Goal: Task Accomplishment & Management: Manage account settings

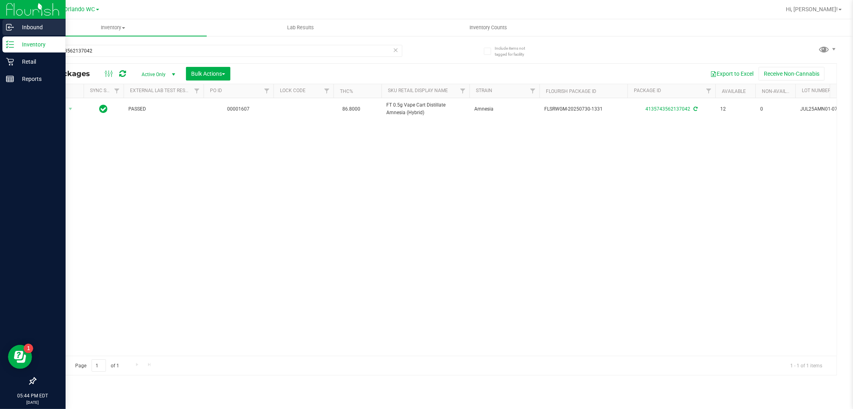
click at [8, 22] on div "Inbound" at bounding box center [33, 27] width 63 height 16
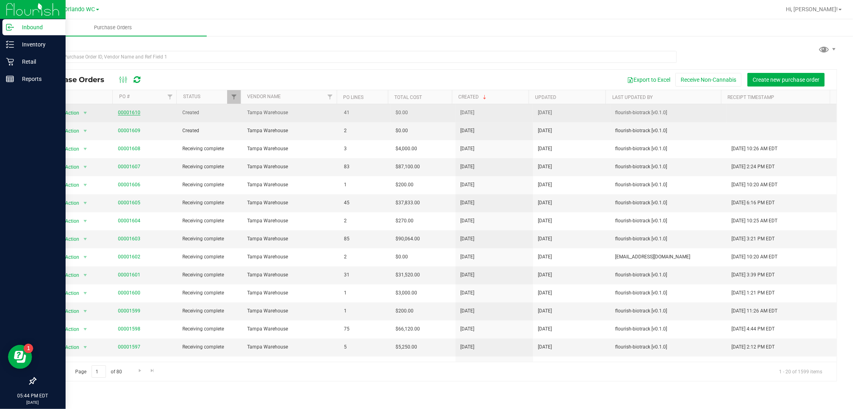
click at [122, 110] on link "00001610" at bounding box center [129, 113] width 22 height 6
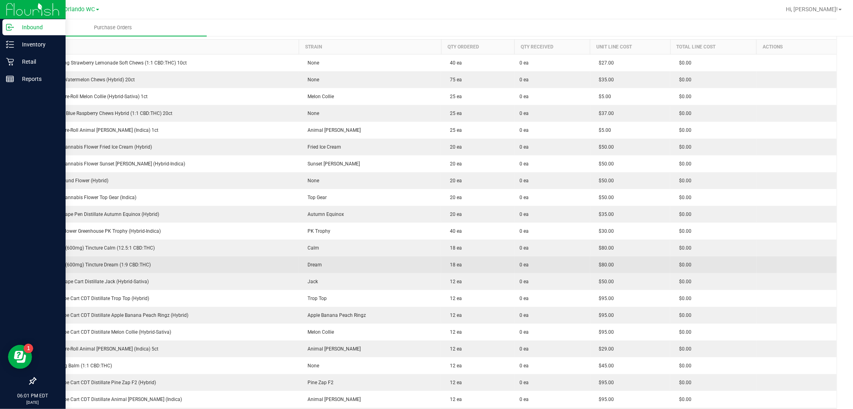
scroll to position [130, 0]
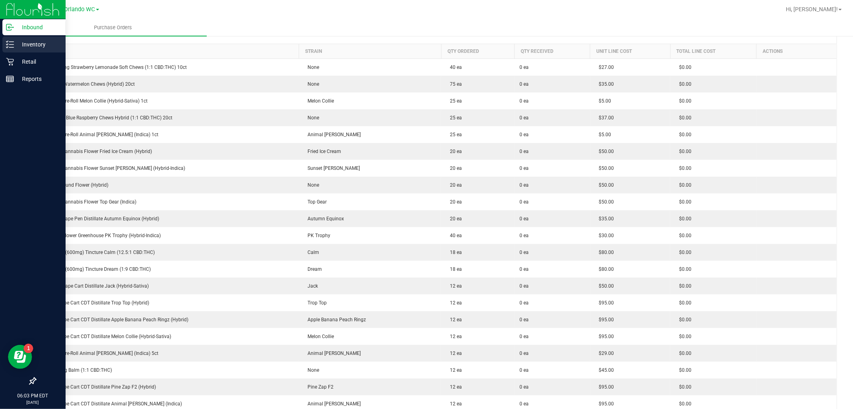
click at [11, 47] on line at bounding box center [11, 47] width 4 height 0
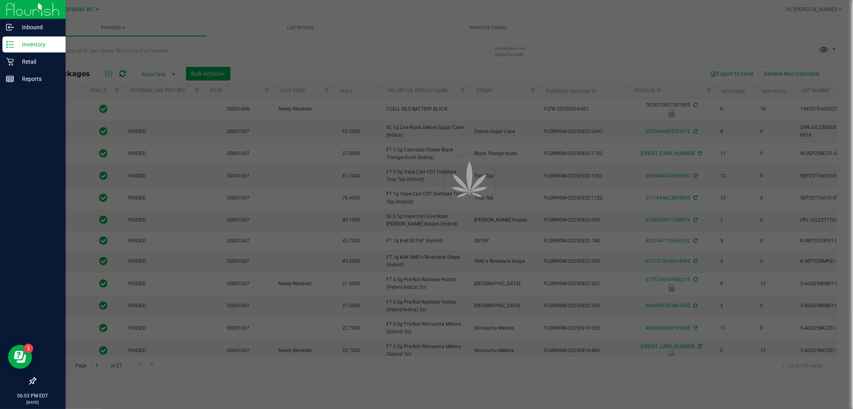
click at [99, 50] on div at bounding box center [426, 204] width 853 height 409
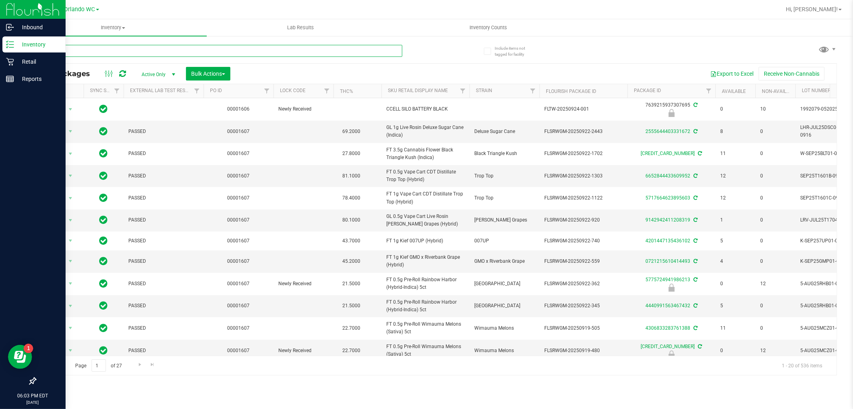
click at [99, 50] on input "text" at bounding box center [218, 51] width 367 height 12
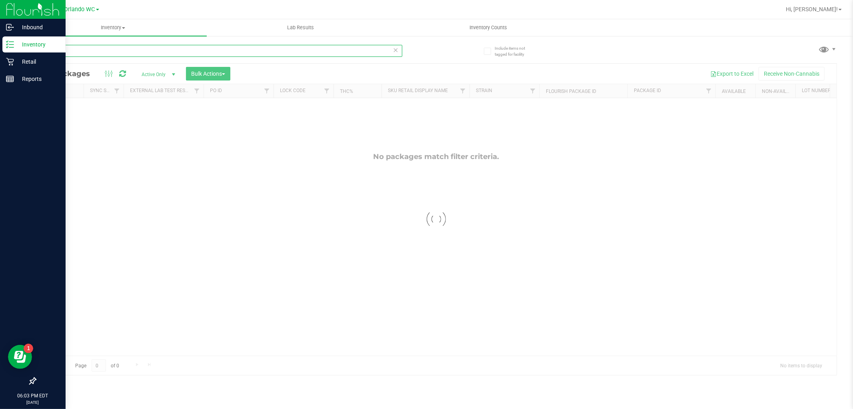
type input "dbp"
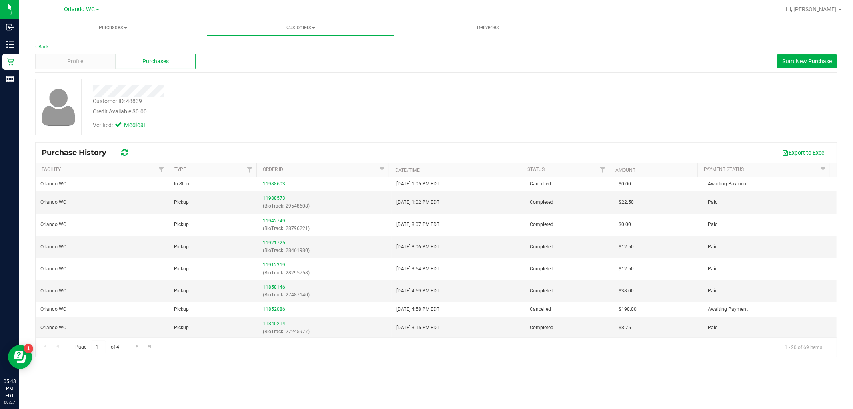
click at [345, 147] on div "Export to Excel" at bounding box center [484, 153] width 694 height 14
click at [90, 65] on div "Profile" at bounding box center [75, 61] width 80 height 15
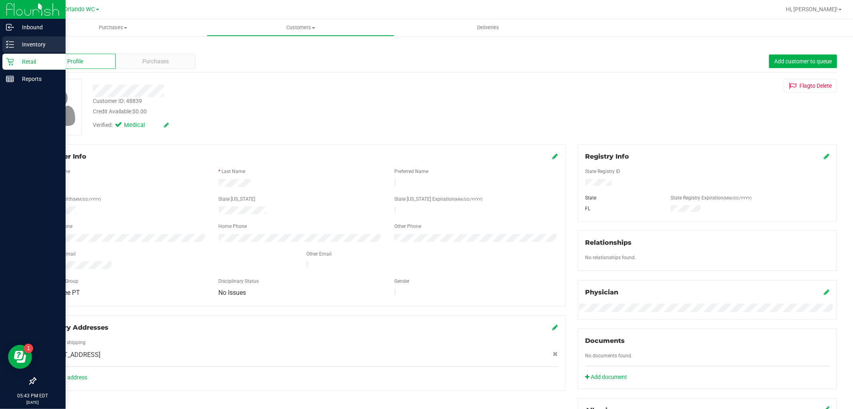
click at [12, 46] on icon at bounding box center [10, 44] width 8 height 8
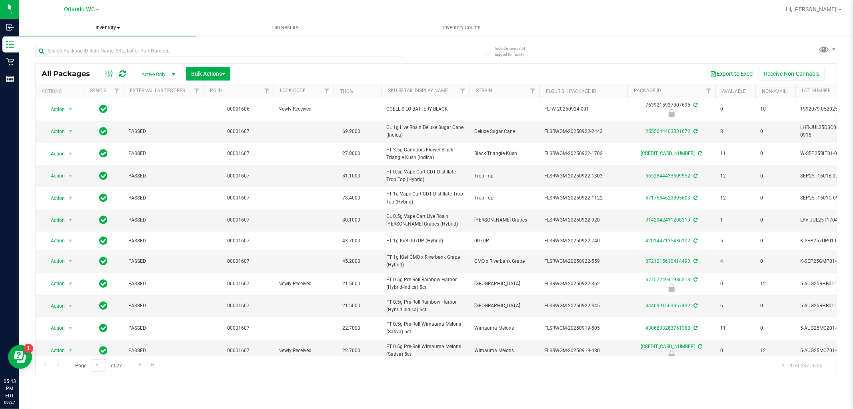
click at [97, 26] on span "Inventory" at bounding box center [107, 27] width 177 height 7
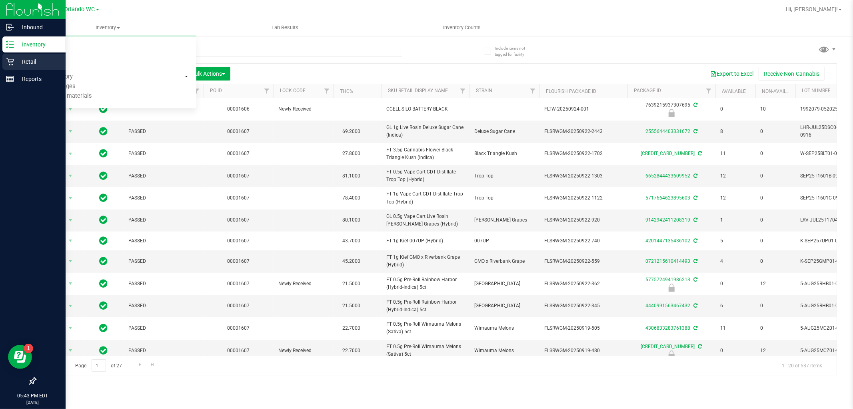
click at [17, 59] on p "Retail" at bounding box center [38, 62] width 48 height 10
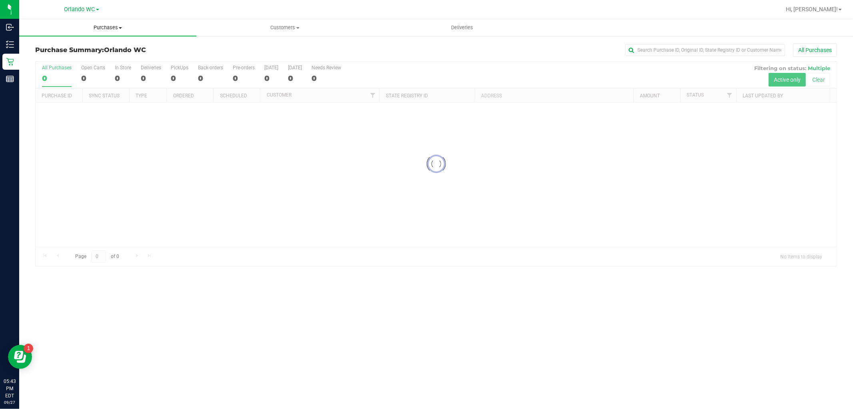
click at [101, 32] on uib-tab-heading "Purchases Summary of purchases Fulfillment All purchases" at bounding box center [107, 27] width 177 height 17
click at [67, 61] on li "Fulfillment" at bounding box center [107, 58] width 177 height 10
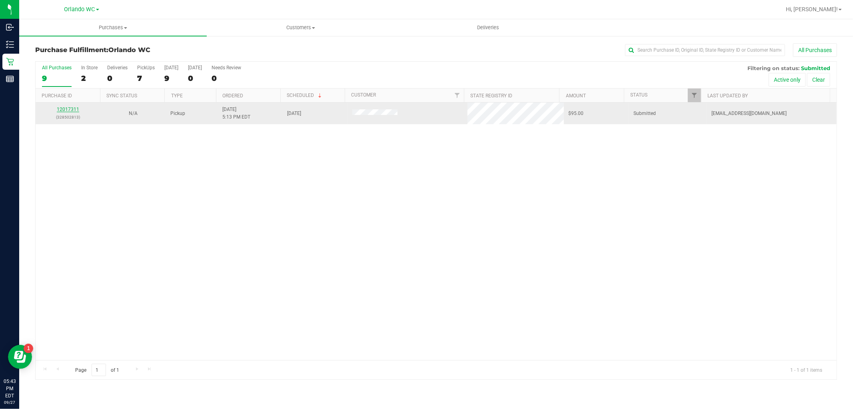
click at [66, 110] on link "12017311" at bounding box center [68, 109] width 22 height 6
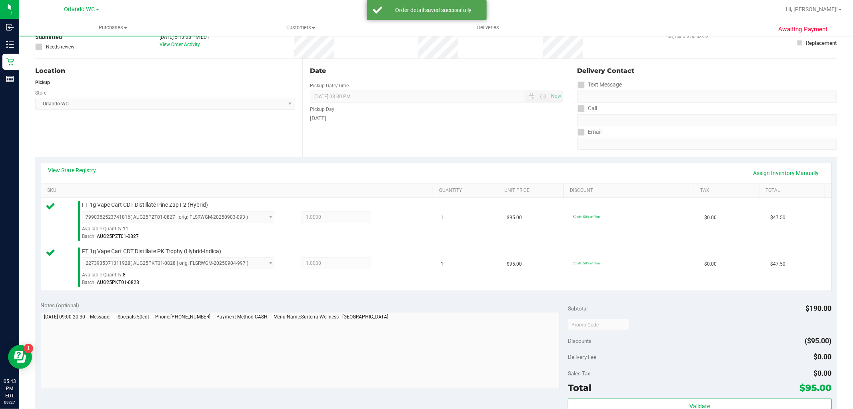
scroll to position [222, 0]
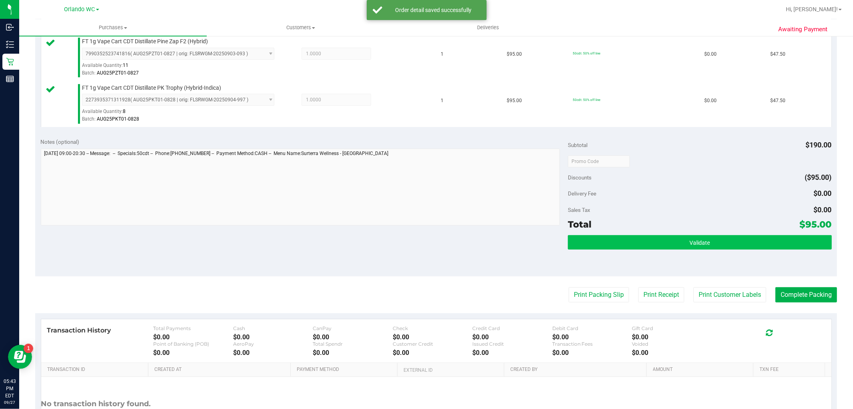
click at [633, 230] on div "Total $95.00" at bounding box center [700, 224] width 264 height 14
click at [632, 238] on button "Validate" at bounding box center [700, 242] width 264 height 14
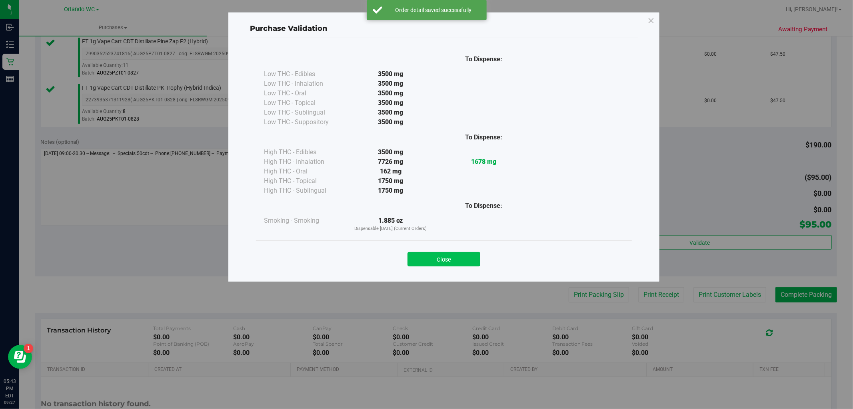
click at [432, 253] on button "Close" at bounding box center [444, 259] width 73 height 14
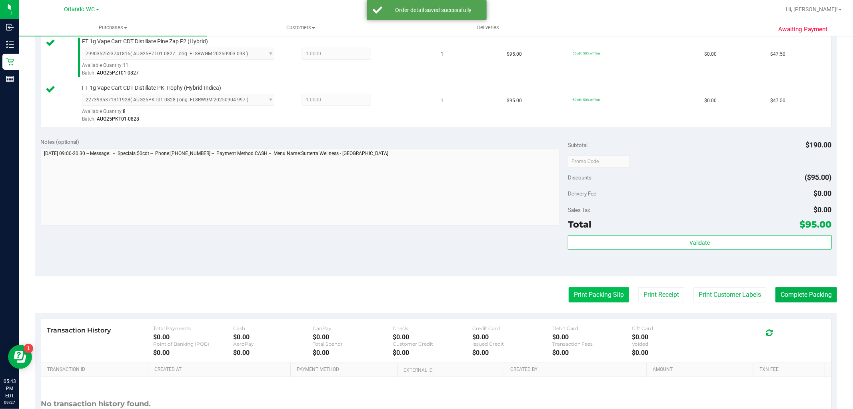
click at [575, 297] on button "Print Packing Slip" at bounding box center [599, 294] width 60 height 15
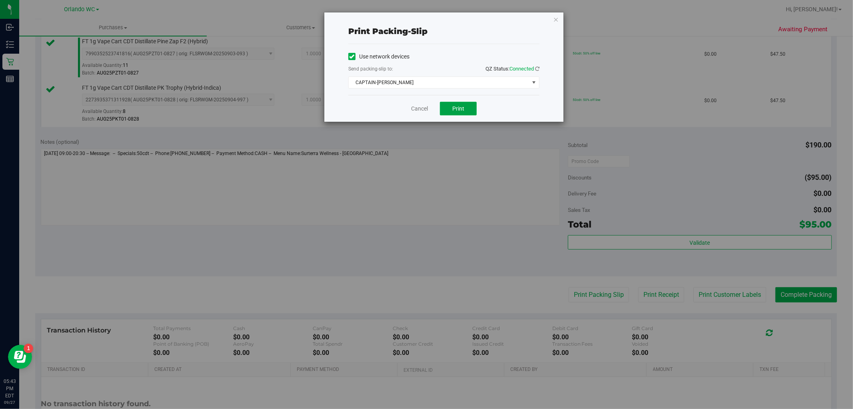
drag, startPoint x: 453, startPoint y: 112, endPoint x: 453, endPoint y: 239, distance: 126.8
click at [453, 239] on div "Print packing-slip Use network devices Send packing-slip to: QZ Status: Connect…" at bounding box center [429, 204] width 859 height 409
click at [383, 83] on span "CAPTAIN-[PERSON_NAME]" at bounding box center [439, 82] width 180 height 11
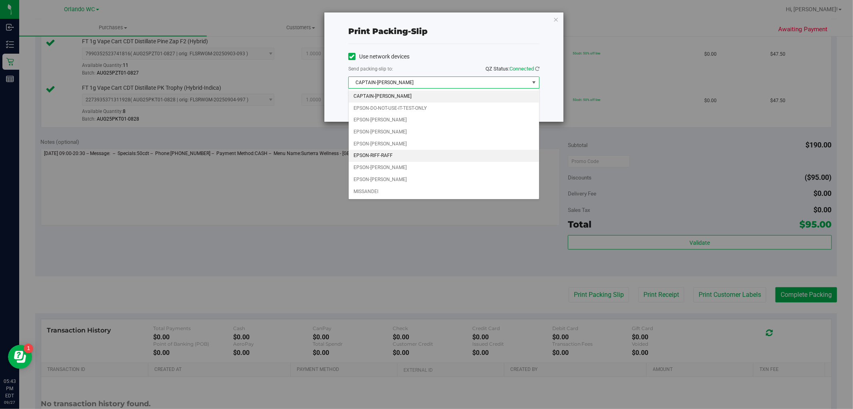
click at [407, 153] on li "EPSON-RIFF-RAFF" at bounding box center [444, 156] width 190 height 12
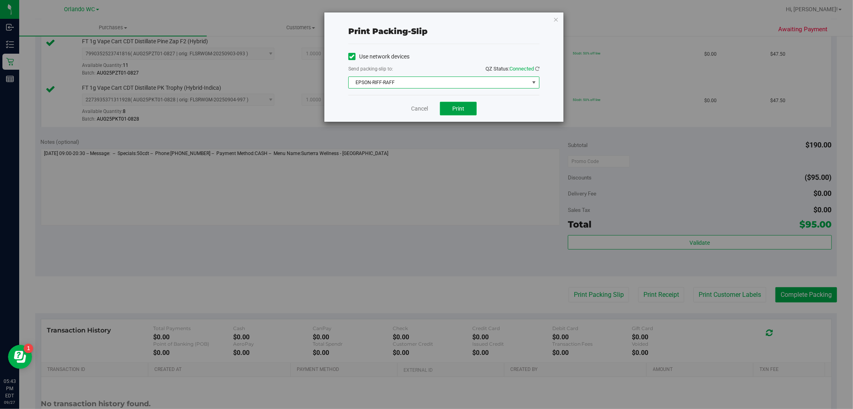
click at [453, 107] on span "Print" at bounding box center [459, 108] width 12 height 6
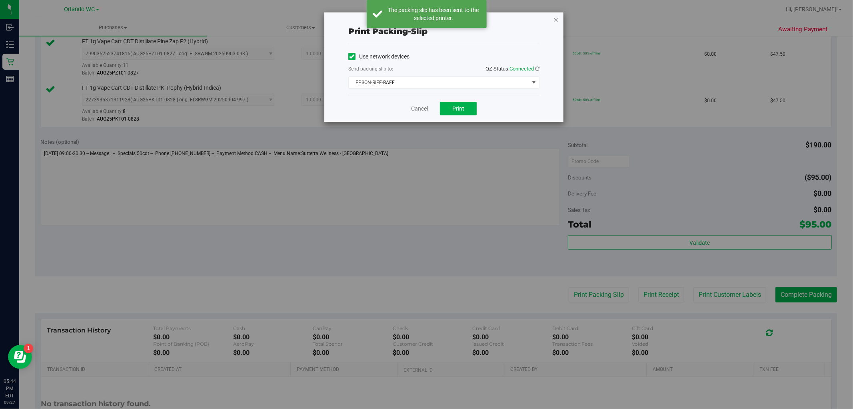
click at [558, 18] on icon "button" at bounding box center [556, 19] width 6 height 10
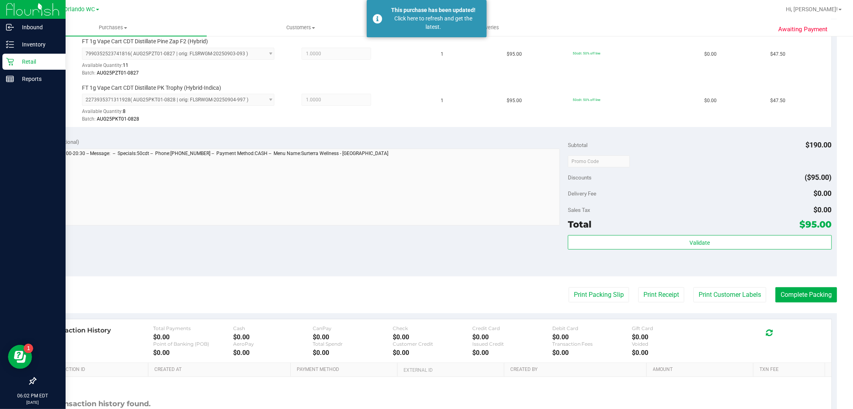
click at [14, 63] on p "Retail" at bounding box center [38, 62] width 48 height 10
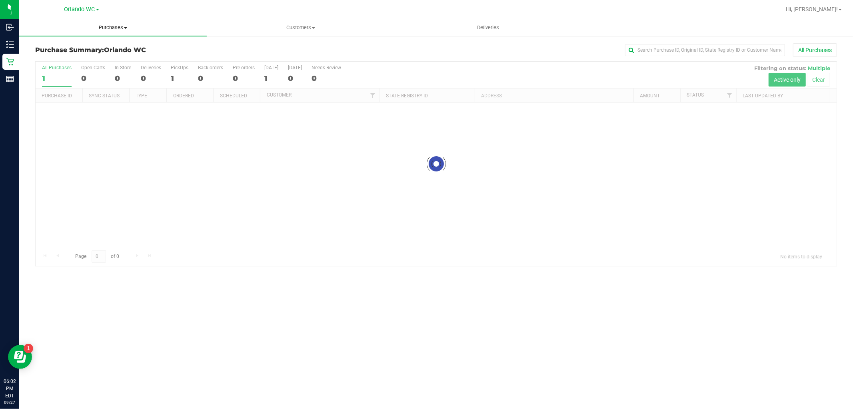
click at [99, 28] on span "Purchases" at bounding box center [113, 27] width 188 height 7
click at [68, 57] on li "Fulfillment" at bounding box center [113, 58] width 188 height 10
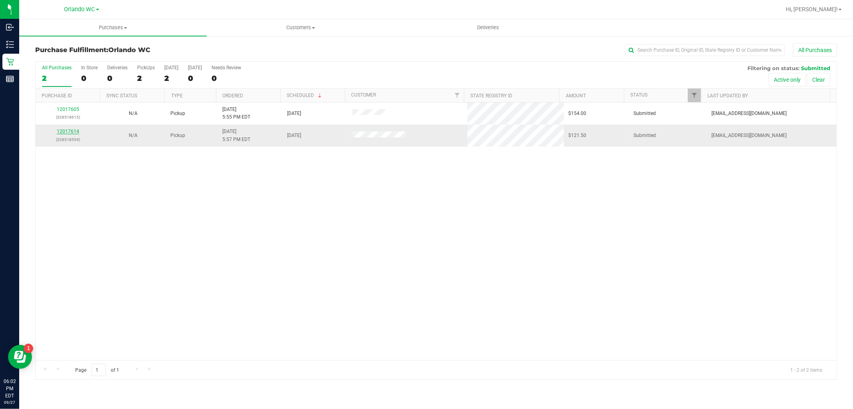
click at [73, 131] on link "12017614" at bounding box center [68, 131] width 22 height 6
click at [79, 129] on div "12017805 (328529143)" at bounding box center [67, 135] width 55 height 15
click at [75, 130] on link "12017805" at bounding box center [68, 131] width 22 height 6
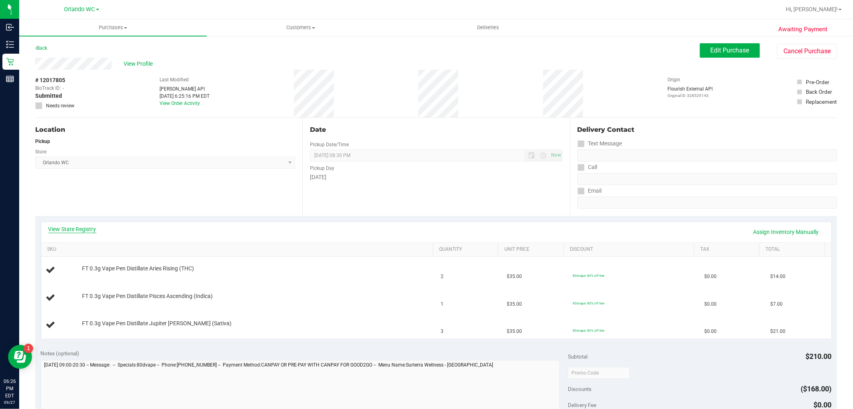
click at [77, 231] on link "View State Registry" at bounding box center [72, 229] width 48 height 8
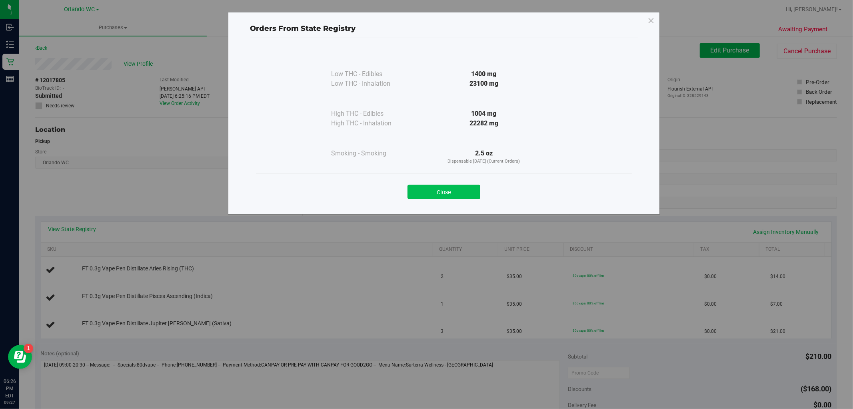
click at [433, 191] on button "Close" at bounding box center [444, 191] width 73 height 14
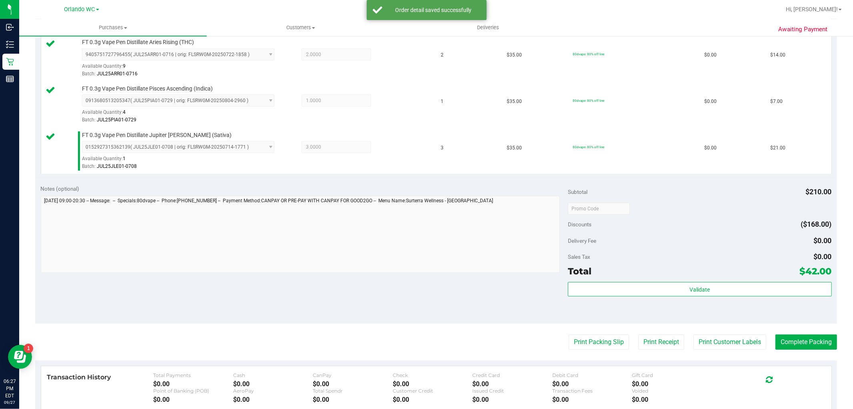
scroll to position [222, 0]
click at [675, 266] on div "Total $42.00" at bounding box center [700, 270] width 264 height 14
click at [677, 280] on div "Subtotal $210.00 Discounts ($168.00) Delivery Fee $0.00 Sales Tax $0.00 Total $…" at bounding box center [700, 250] width 264 height 133
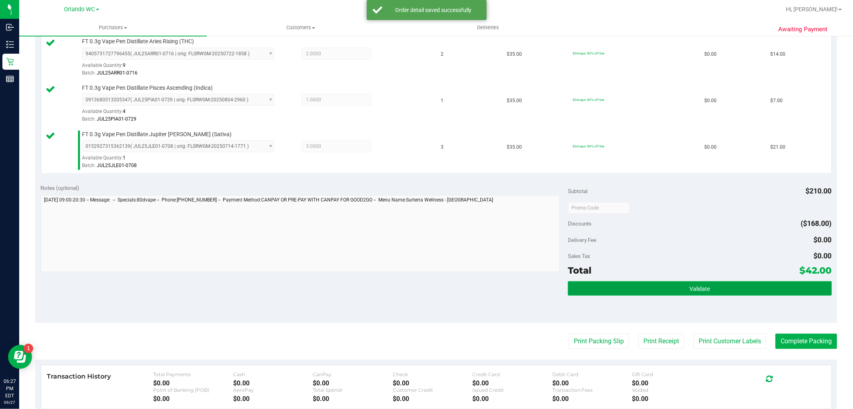
click at [675, 286] on button "Validate" at bounding box center [700, 288] width 264 height 14
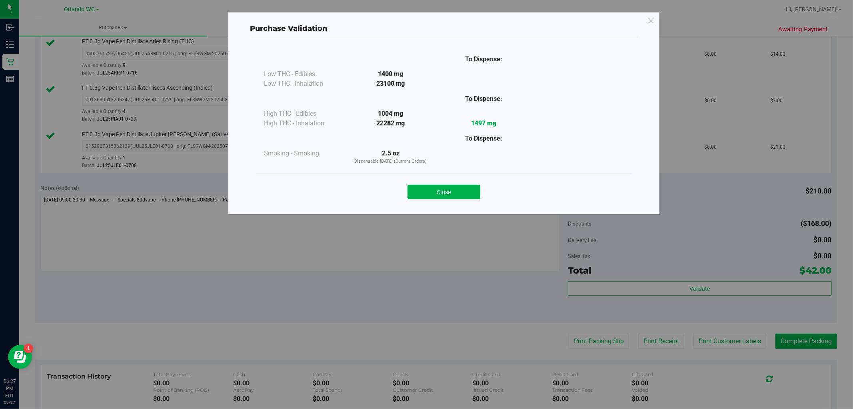
click at [441, 183] on div "Close" at bounding box center [444, 189] width 364 height 20
click at [438, 195] on button "Close" at bounding box center [444, 191] width 73 height 14
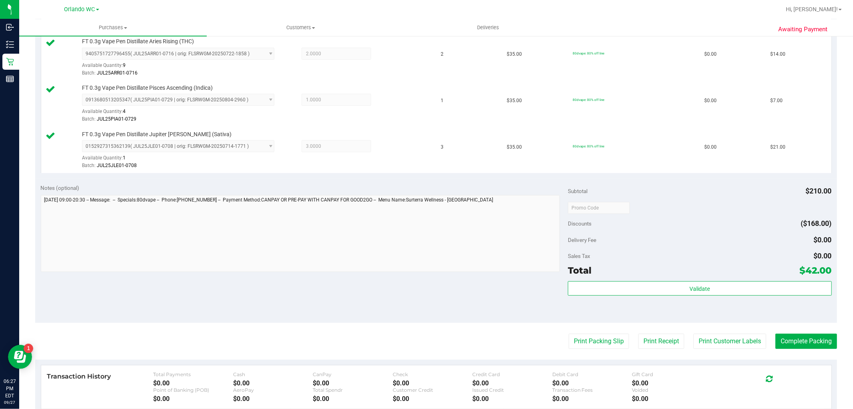
click at [579, 332] on purchase-details "Back Edit Purchase Cancel Purchase View Profile # 12017805 BioTrack ID: - Submi…" at bounding box center [436, 165] width 802 height 688
click at [577, 336] on button "Print Packing Slip" at bounding box center [599, 340] width 60 height 15
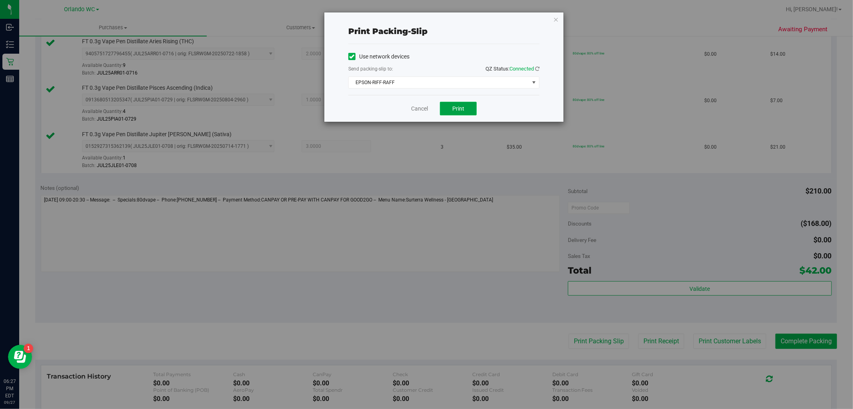
click at [461, 107] on span "Print" at bounding box center [459, 108] width 12 height 6
click at [558, 17] on icon "button" at bounding box center [556, 19] width 6 height 10
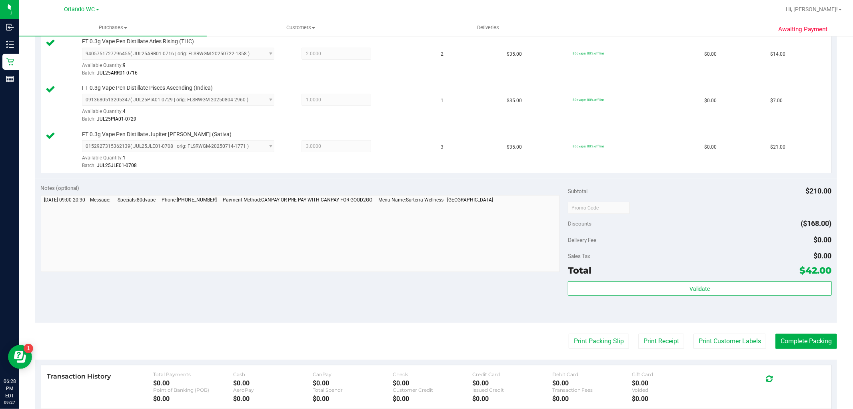
click at [621, 278] on div "Subtotal $210.00 Discounts ($168.00) Delivery Fee $0.00 Sales Tax $0.00 Total $…" at bounding box center [700, 250] width 264 height 133
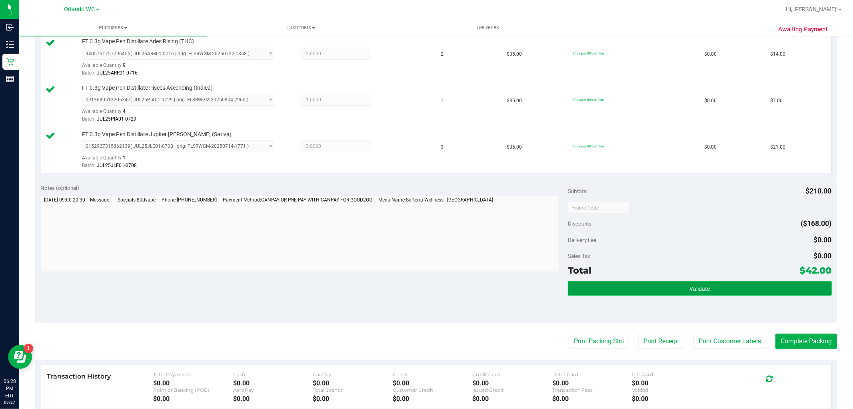
click at [621, 282] on button "Validate" at bounding box center [700, 288] width 264 height 14
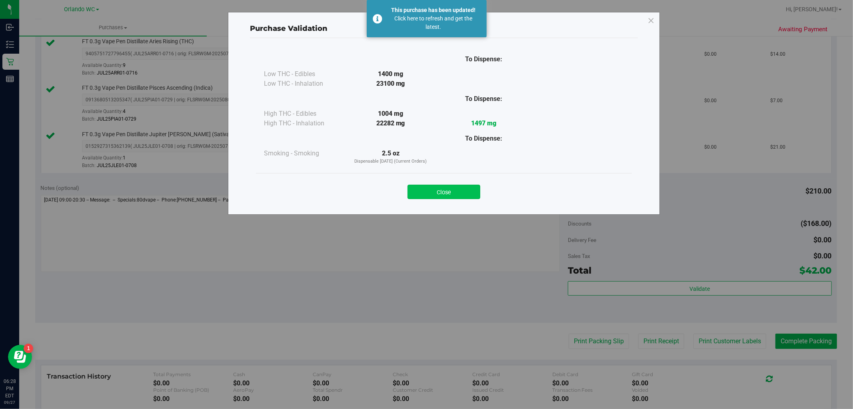
click at [423, 185] on button "Close" at bounding box center [444, 191] width 73 height 14
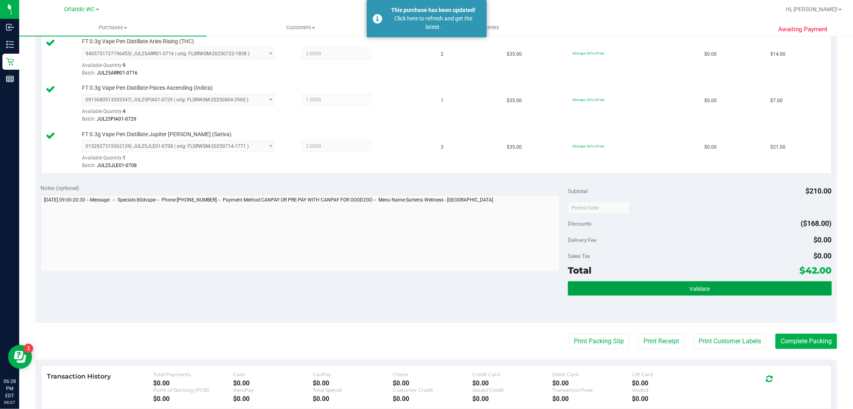
click at [653, 293] on button "Validate" at bounding box center [700, 288] width 264 height 14
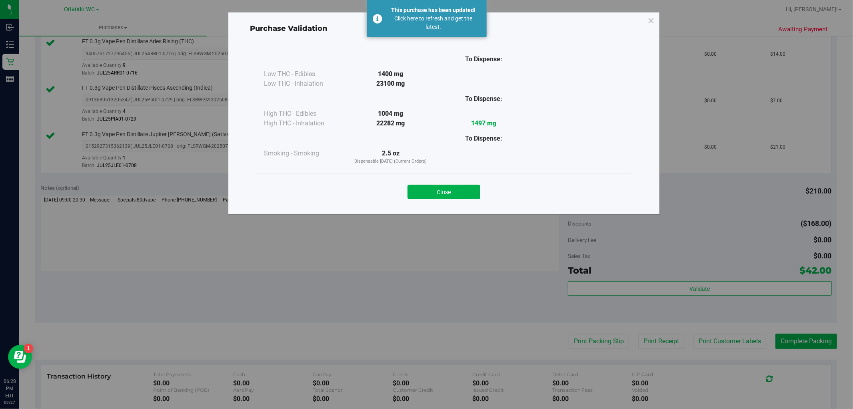
click at [451, 200] on div "Close" at bounding box center [444, 189] width 376 height 32
click at [485, 188] on div "Close" at bounding box center [444, 189] width 364 height 20
drag, startPoint x: 466, startPoint y: 188, endPoint x: 721, endPoint y: 309, distance: 282.6
click at [465, 188] on button "Close" at bounding box center [444, 191] width 73 height 14
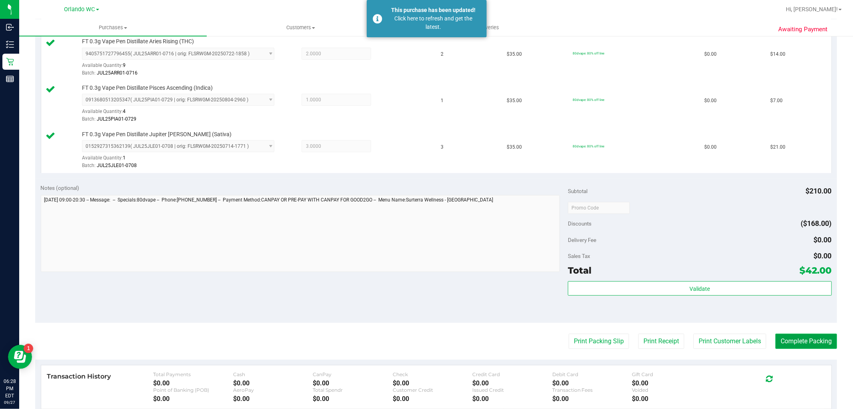
click at [799, 343] on button "Complete Packing" at bounding box center [807, 340] width 62 height 15
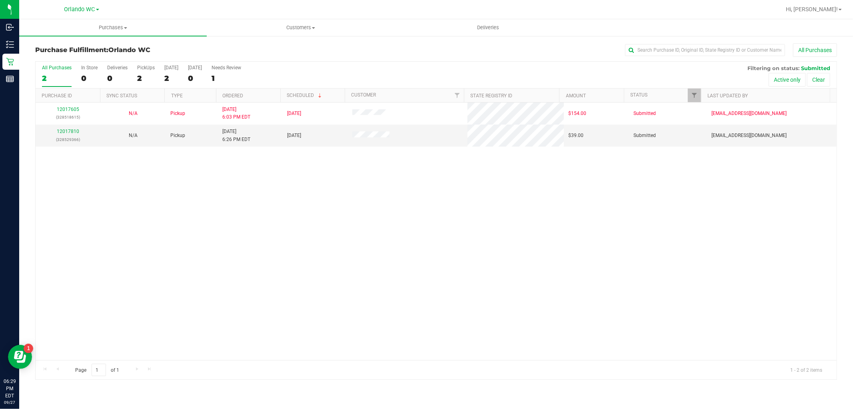
drag, startPoint x: 797, startPoint y: 350, endPoint x: 787, endPoint y: 351, distance: 10.1
click at [787, 351] on div "12017605 (328518615) N/A Pickup [DATE] 6:03 PM EDT 9/27/2025 $154.00 Submitted …" at bounding box center [436, 230] width 801 height 257
click at [359, 254] on div "12017605 (328518615) N/A Pickup [DATE] 6:03 PM EDT 9/27/2025 $154.00 Submitted …" at bounding box center [436, 230] width 801 height 257
click at [67, 131] on link "12017810" at bounding box center [68, 131] width 22 height 6
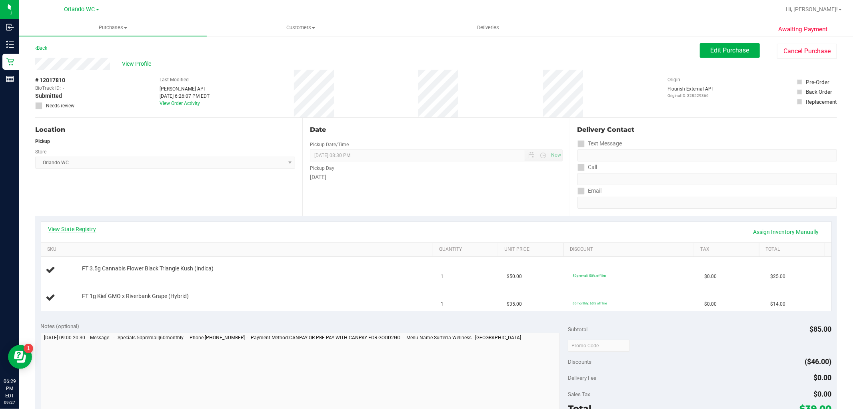
click at [90, 228] on link "View State Registry" at bounding box center [72, 229] width 48 height 8
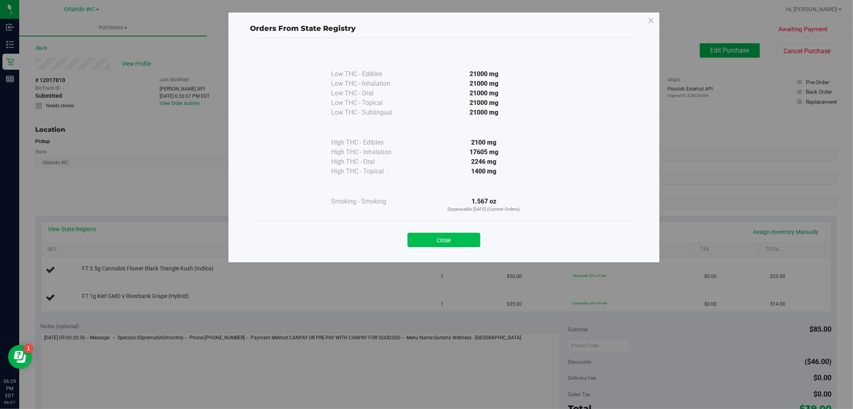
click at [442, 242] on button "Close" at bounding box center [444, 239] width 73 height 14
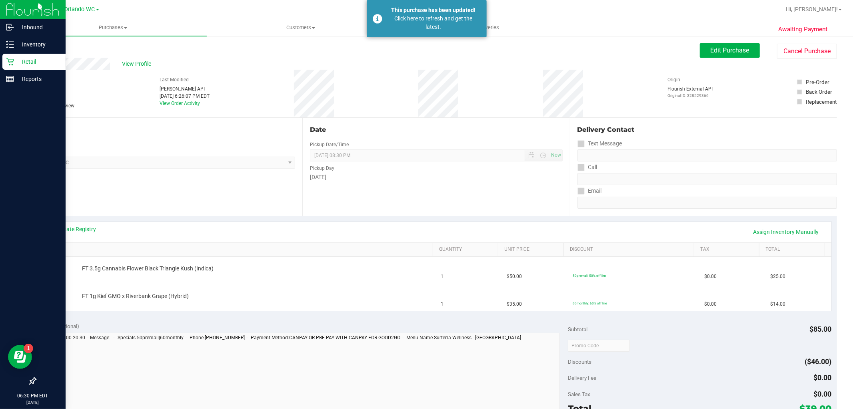
click at [22, 61] on p "Retail" at bounding box center [38, 62] width 48 height 10
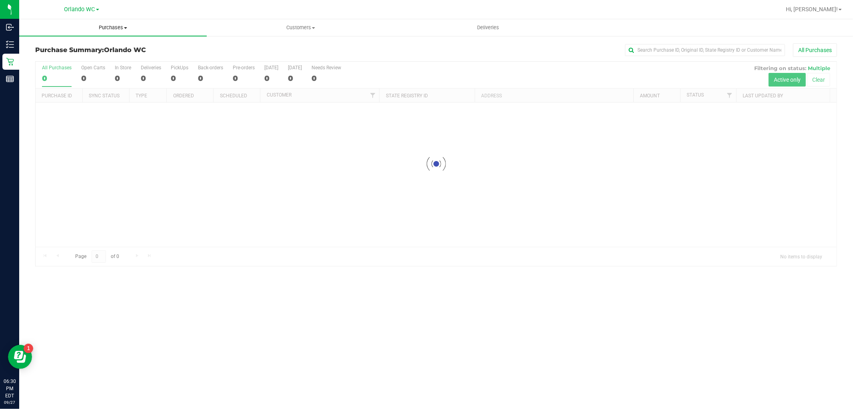
click at [118, 23] on uib-tab-heading "Purchases Summary of purchases Fulfillment All purchases" at bounding box center [113, 27] width 188 height 17
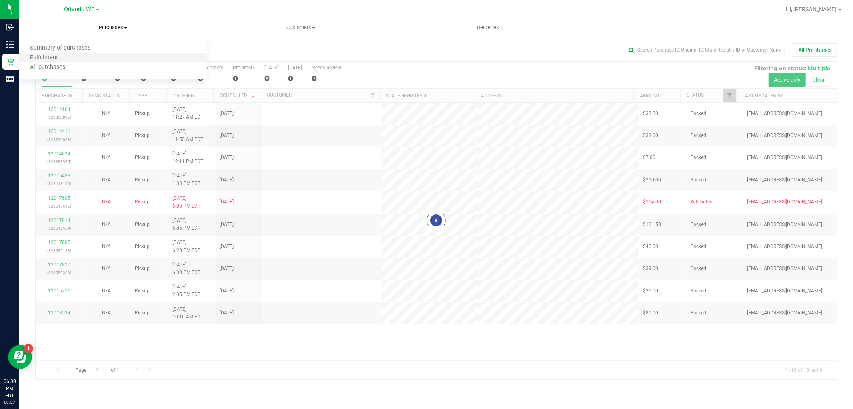
click at [87, 54] on li "Fulfillment" at bounding box center [113, 58] width 188 height 10
